Goal: Find specific page/section: Find specific page/section

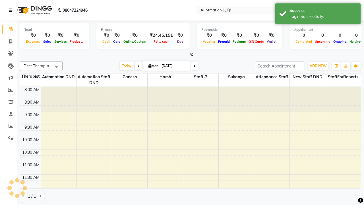
click at [12, 10] on icon at bounding box center [10, 10] width 3 height 4
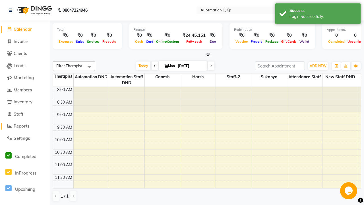
click at [25, 126] on span "Reports" at bounding box center [22, 125] width 16 height 5
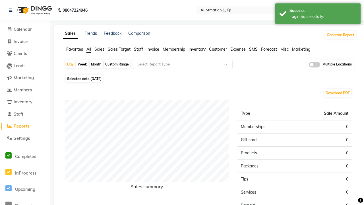
scroll to position [0, 1]
